Goal: Task Accomplishment & Management: Use online tool/utility

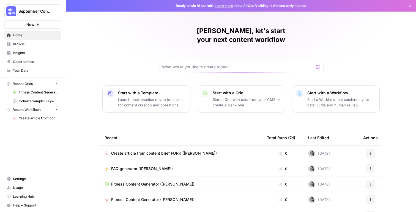
click at [34, 36] on span "Home" at bounding box center [36, 35] width 46 height 5
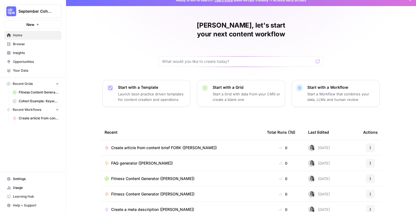
scroll to position [25, 0]
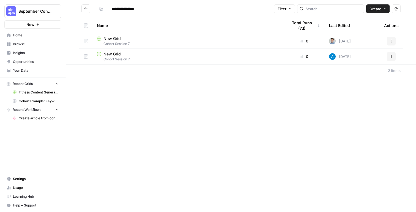
click at [378, 11] on span "Create" at bounding box center [376, 9] width 12 height 6
click at [370, 24] on span "Grid" at bounding box center [367, 22] width 31 height 6
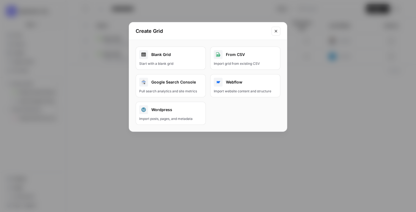
click at [170, 64] on div "Start with a blank grid" at bounding box center [170, 63] width 63 height 5
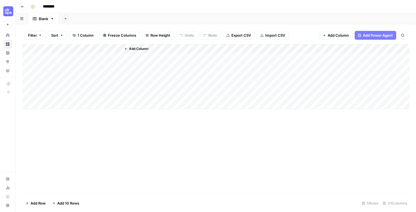
click at [52, 6] on input "********" at bounding box center [55, 6] width 31 height 9
type input "**********"
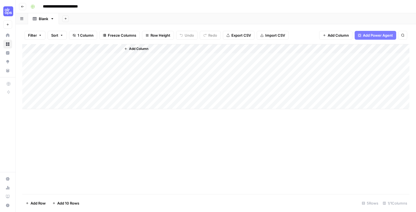
click at [113, 17] on div "Add Sheet" at bounding box center [238, 18] width 358 height 11
click at [33, 6] on rect "button" at bounding box center [32, 6] width 3 height 3
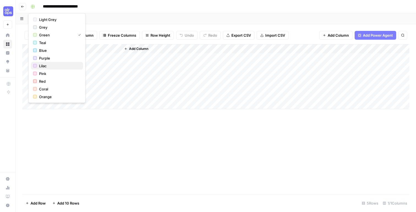
click at [50, 66] on span "Lilac" at bounding box center [59, 66] width 40 height 6
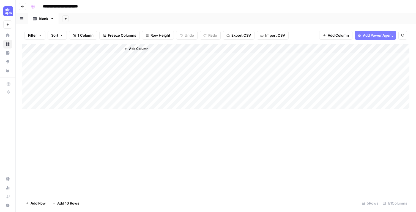
click at [58, 48] on div "Add Column" at bounding box center [216, 76] width 388 height 65
click at [65, 63] on input "Title" at bounding box center [75, 62] width 56 height 6
type input "Topic"
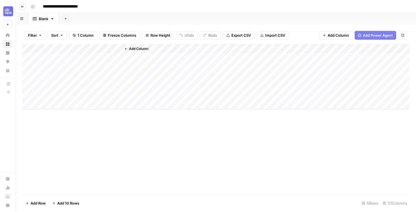
click at [128, 46] on button "Add Column" at bounding box center [136, 48] width 29 height 7
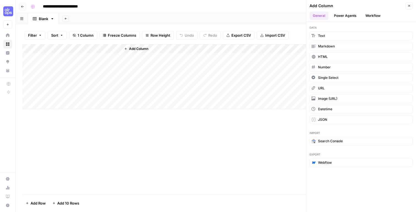
click at [353, 13] on button "Power Agents" at bounding box center [345, 16] width 29 height 8
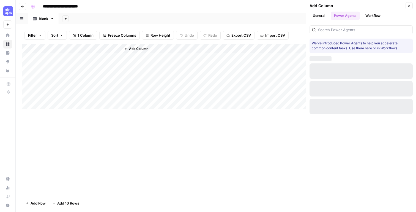
click at [349, 33] on div at bounding box center [361, 29] width 103 height 9
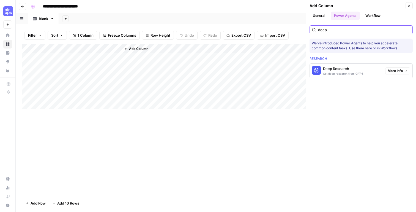
type input "deep"
click at [346, 72] on div "Get deep research from GPT-5" at bounding box center [343, 73] width 40 height 4
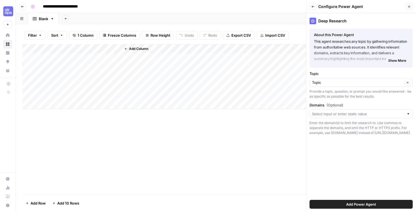
click at [408, 115] on div at bounding box center [409, 114] width 4 height 6
click at [387, 98] on div "Provide a topic, question, or prompt you would like answered - be as specific a…" at bounding box center [361, 94] width 103 height 10
click at [372, 201] on span "Add Power Agent" at bounding box center [362, 204] width 30 height 6
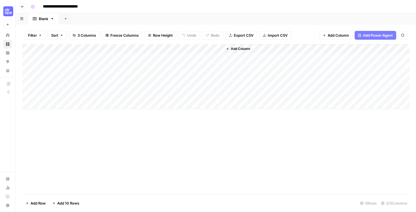
click at [56, 55] on div "Add Column" at bounding box center [216, 76] width 388 height 65
click at [82, 56] on div "Add Column" at bounding box center [216, 76] width 388 height 65
type textarea "**********"
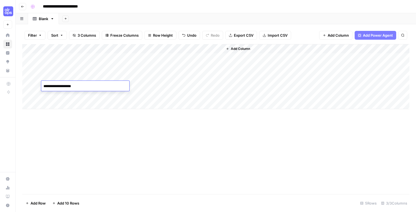
type textarea "**********"
click at [74, 96] on div "Add Column" at bounding box center [216, 76] width 388 height 65
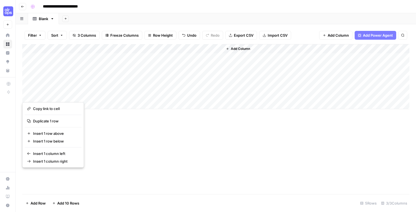
click at [142, 133] on div "Add Column" at bounding box center [216, 119] width 388 height 150
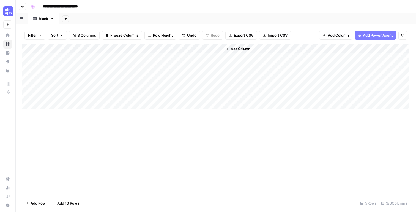
click at [156, 136] on div "Add Column" at bounding box center [216, 119] width 388 height 150
click at [188, 95] on div "Add Column" at bounding box center [216, 76] width 388 height 65
click at [31, 93] on div "Add Column" at bounding box center [216, 76] width 388 height 65
click at [37, 202] on span "Delete 1 Row" at bounding box center [37, 203] width 22 height 6
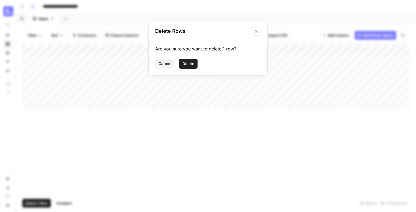
click at [192, 61] on span "Delete" at bounding box center [189, 64] width 12 height 6
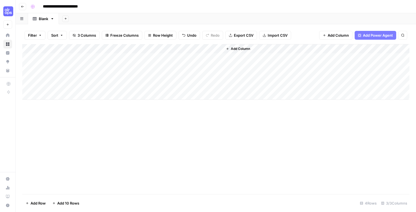
click at [170, 47] on div "Add Column" at bounding box center [216, 72] width 388 height 56
click at [182, 60] on span "All Rows" at bounding box center [188, 62] width 35 height 6
click at [161, 49] on div "Add Column" at bounding box center [216, 72] width 388 height 56
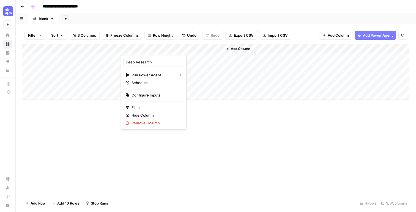
click at [148, 48] on div at bounding box center [147, 49] width 53 height 11
click at [245, 174] on div "Add Column" at bounding box center [216, 119] width 388 height 150
click at [150, 49] on div "Add Column" at bounding box center [216, 72] width 388 height 56
click at [192, 118] on div "Add Column" at bounding box center [216, 119] width 388 height 150
click at [122, 48] on div "Add Column" at bounding box center [216, 72] width 388 height 56
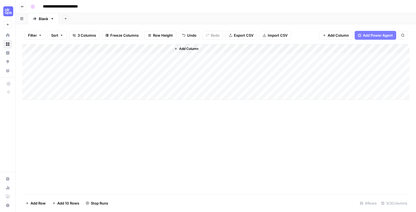
click at [76, 48] on div "Add Column" at bounding box center [216, 72] width 388 height 56
drag, startPoint x: 69, startPoint y: 49, endPoint x: 106, endPoint y: 52, distance: 37.3
click at [106, 52] on div "Add Column" at bounding box center [216, 72] width 388 height 56
click at [134, 49] on div "Add Column" at bounding box center [216, 72] width 388 height 56
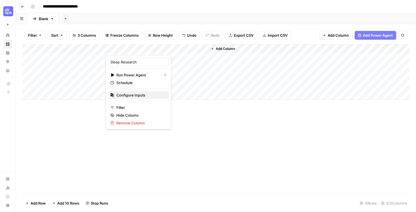
click at [137, 94] on span "Configure Inputs" at bounding box center [141, 95] width 48 height 6
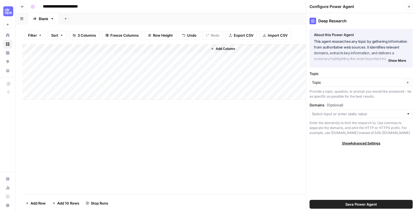
click at [398, 205] on button "Save Power Agent" at bounding box center [361, 204] width 103 height 9
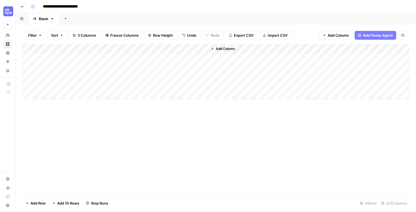
click at [206, 51] on div "Add Column" at bounding box center [216, 72] width 388 height 56
click at [137, 47] on div "Add Column" at bounding box center [216, 72] width 388 height 56
click at [184, 124] on div "Add Column" at bounding box center [216, 119] width 388 height 150
click at [337, 33] on span "Add Column" at bounding box center [338, 36] width 21 height 6
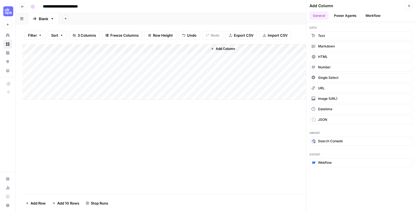
click at [380, 13] on button "Workflow" at bounding box center [374, 16] width 22 height 8
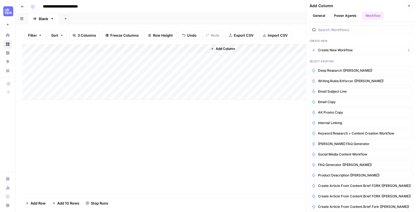
click at [358, 51] on button "Create New Workflow" at bounding box center [361, 50] width 103 height 9
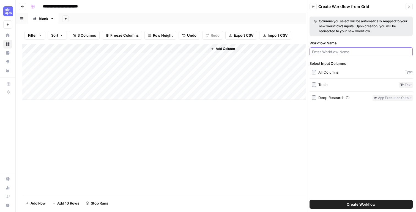
click at [358, 51] on input "Workflow Name" at bounding box center [361, 52] width 98 height 6
click at [339, 52] on input "Deep research (hallie)" at bounding box center [361, 52] width 98 height 6
type input "Deep research - Fork ([PERSON_NAME])"
click at [358, 83] on label "Topic" at bounding box center [354, 85] width 85 height 6
click at [365, 204] on span "Create Workflow" at bounding box center [361, 204] width 29 height 6
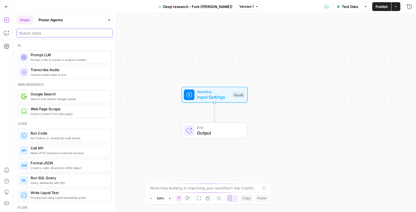
click at [57, 31] on input "search" at bounding box center [64, 33] width 91 height 6
click at [53, 18] on button "Power Agents" at bounding box center [50, 19] width 31 height 9
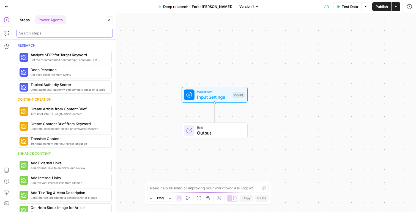
click at [47, 33] on input "search" at bounding box center [64, 33] width 91 height 6
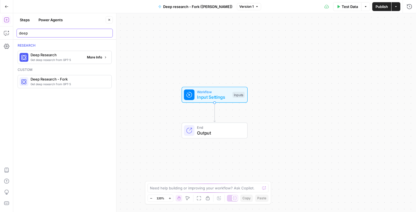
type input "deep"
click at [63, 60] on span "Get deep research from GPT-5" at bounding box center [57, 60] width 52 height 4
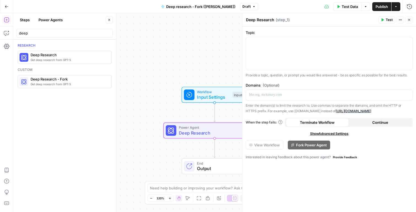
drag, startPoint x: 411, startPoint y: 19, endPoint x: 389, endPoint y: 39, distance: 30.0
click at [411, 19] on icon "button" at bounding box center [409, 19] width 3 height 3
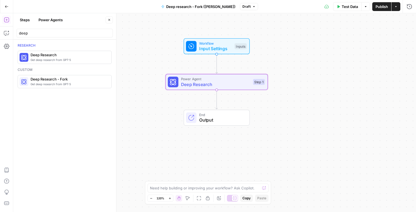
click at [244, 79] on span "Power Agent" at bounding box center [215, 78] width 69 height 5
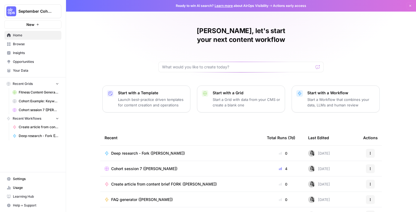
click at [31, 46] on span "Browse" at bounding box center [36, 44] width 46 height 5
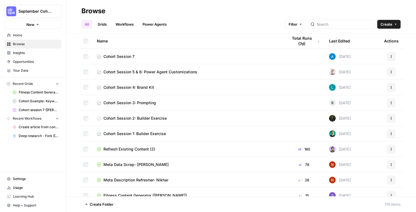
click at [139, 53] on td "Cohort Session 7" at bounding box center [188, 56] width 191 height 15
click at [120, 55] on span "Cohort Session 7" at bounding box center [119, 57] width 31 height 6
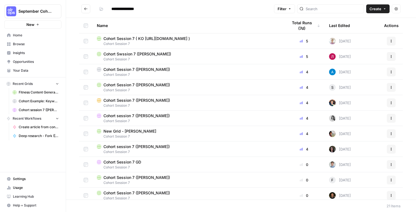
click at [23, 33] on span "Home" at bounding box center [36, 35] width 46 height 5
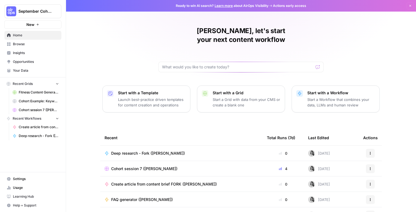
click at [37, 46] on span "Browse" at bounding box center [36, 44] width 46 height 5
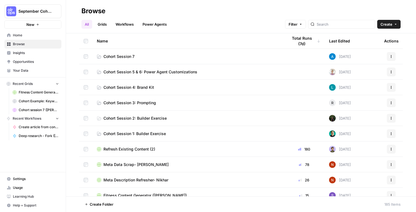
click at [118, 17] on div "All Grids Workflows Power Agents Filter Create" at bounding box center [242, 21] width 320 height 13
click at [123, 22] on link "Workflows" at bounding box center [124, 24] width 25 height 9
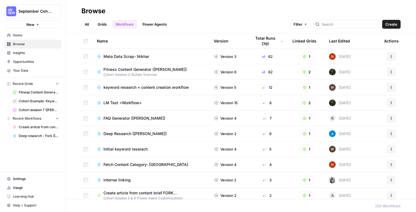
click at [390, 132] on icon "button" at bounding box center [391, 133] width 3 height 3
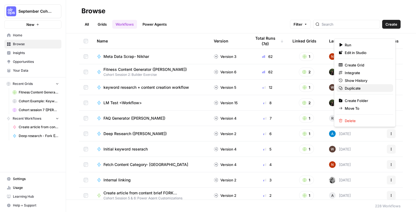
click at [359, 88] on span "Duplicate" at bounding box center [367, 88] width 44 height 6
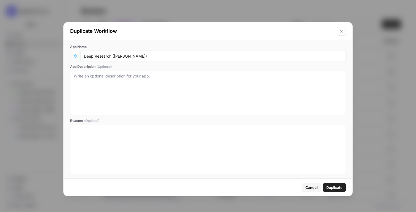
drag, startPoint x: 141, startPoint y: 55, endPoint x: 114, endPoint y: 58, distance: 27.1
click at [114, 58] on input "Deep Research ([PERSON_NAME])" at bounding box center [213, 55] width 259 height 5
type input "Deep Research ([PERSON_NAME])"
click at [75, 58] on button "button" at bounding box center [75, 56] width 9 height 9
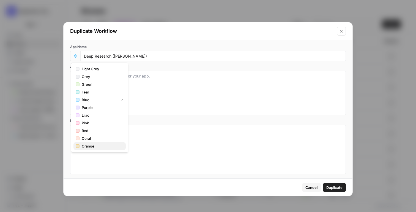
click at [91, 147] on span "Orange" at bounding box center [102, 146] width 40 height 6
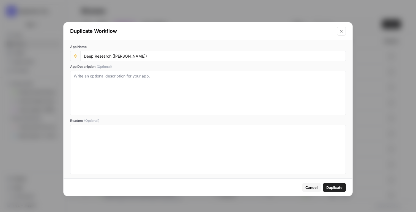
click at [340, 188] on span "Duplicate" at bounding box center [335, 188] width 16 height 6
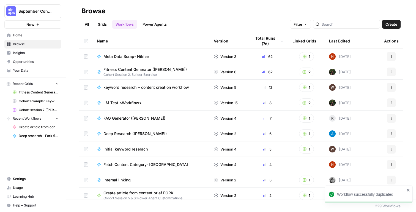
click at [30, 36] on span "Home" at bounding box center [36, 35] width 46 height 5
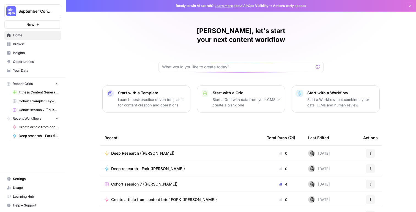
click at [151, 150] on span "Deep Research ([PERSON_NAME])" at bounding box center [142, 153] width 63 height 6
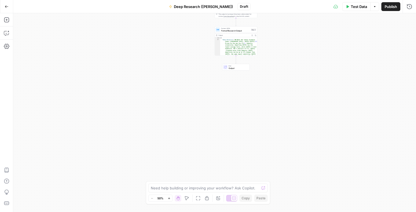
click at [353, 2] on div "Test Data Options Publish Run History" at bounding box center [334, 6] width 166 height 13
click at [355, 7] on span "Test Data" at bounding box center [359, 7] width 16 height 6
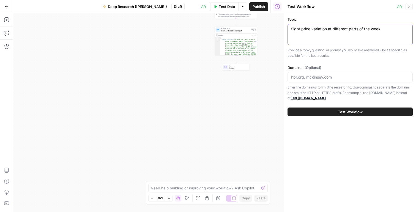
click at [357, 30] on textarea "flight price variation at different parts of the week" at bounding box center [350, 29] width 118 height 6
click at [376, 60] on div "Topic flight price variation at different parts of the week flight price variat…" at bounding box center [350, 59] width 125 height 84
click at [349, 115] on button "Test Workflow" at bounding box center [350, 111] width 125 height 9
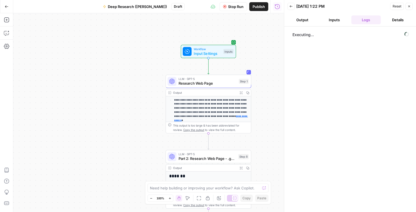
scroll to position [22, 0]
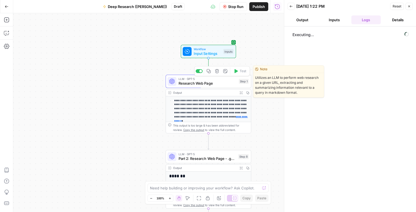
click at [210, 82] on span "Research Web Page" at bounding box center [208, 83] width 58 height 6
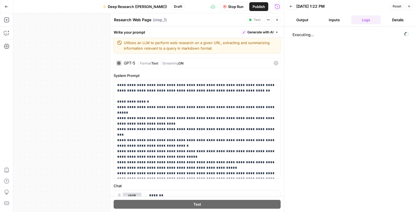
scroll to position [4, 0]
click at [182, 74] on label "System Prompt" at bounding box center [197, 75] width 167 height 6
click at [118, 65] on div at bounding box center [119, 63] width 6 height 6
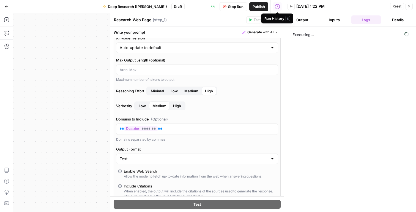
scroll to position [0, 0]
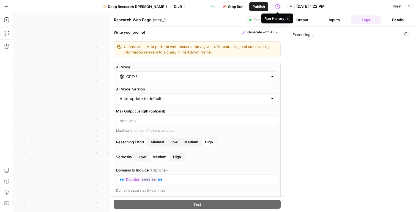
click at [305, 74] on div "Executing..." at bounding box center [350, 119] width 121 height 180
click at [278, 19] on icon "button" at bounding box center [277, 19] width 3 height 3
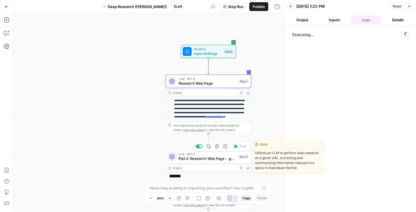
click at [206, 157] on span "Part 2: Research Web Page - .gov / .edu Only" at bounding box center [208, 159] width 58 height 6
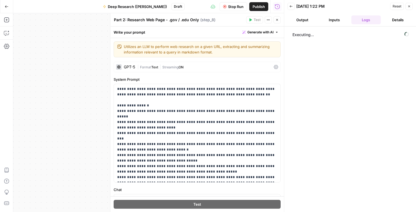
click at [134, 69] on div "GPT-5" at bounding box center [129, 67] width 11 height 4
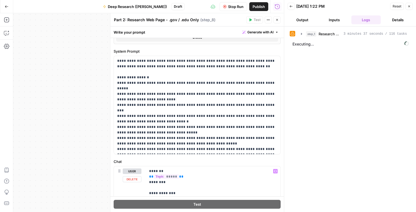
scroll to position [291, 0]
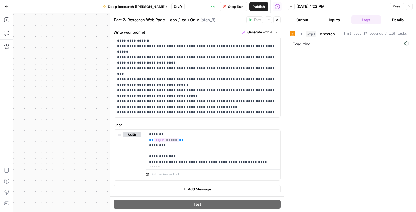
click at [277, 19] on icon "button" at bounding box center [277, 19] width 3 height 3
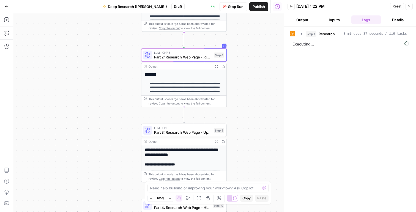
drag, startPoint x: 258, startPoint y: 151, endPoint x: 233, endPoint y: 40, distance: 114.2
click at [233, 40] on div "**********" at bounding box center [148, 112] width 271 height 199
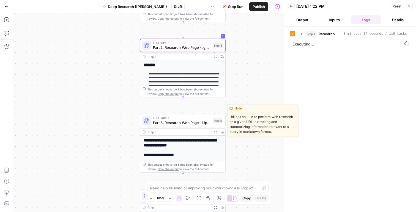
click at [186, 123] on span "Part 3: Research Web Page - Updated Date + Two Sources Supporting" at bounding box center [182, 123] width 58 height 6
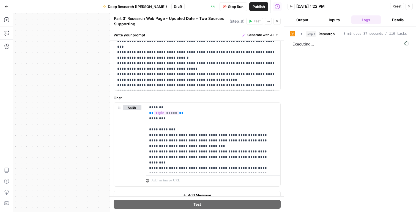
scroll to position [101, 0]
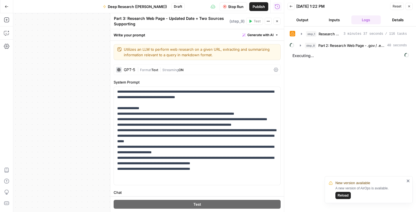
click at [277, 23] on icon "button" at bounding box center [277, 21] width 3 height 3
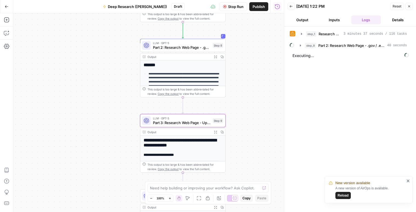
click at [411, 7] on icon "button" at bounding box center [409, 6] width 3 height 3
